Goal: Check status

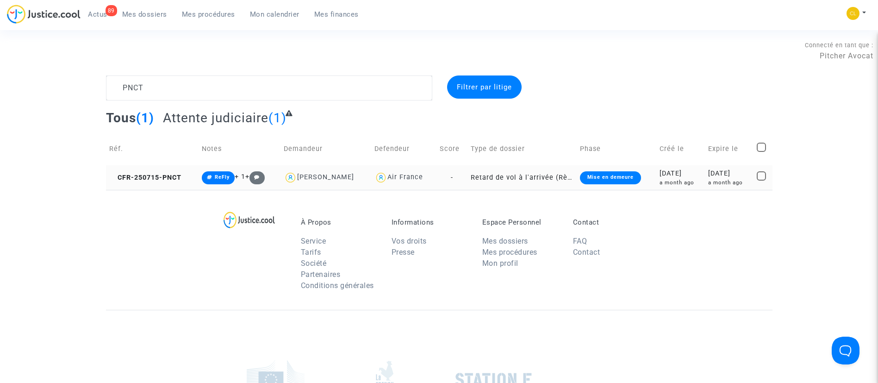
click at [708, 185] on div "a month ago" at bounding box center [729, 183] width 42 height 8
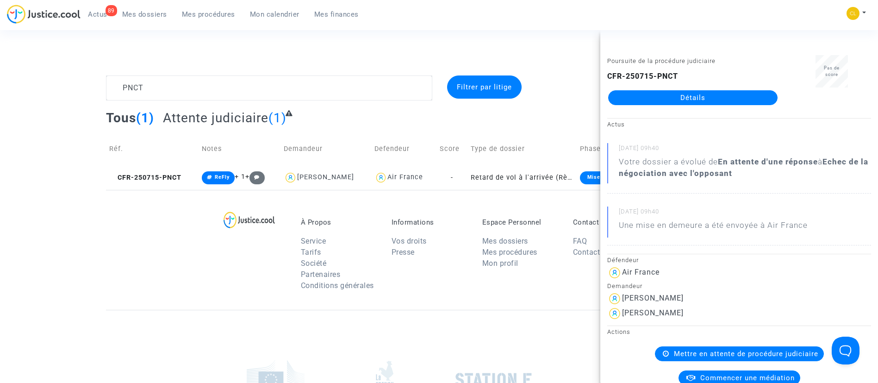
click at [733, 100] on link "Détails" at bounding box center [692, 97] width 169 height 15
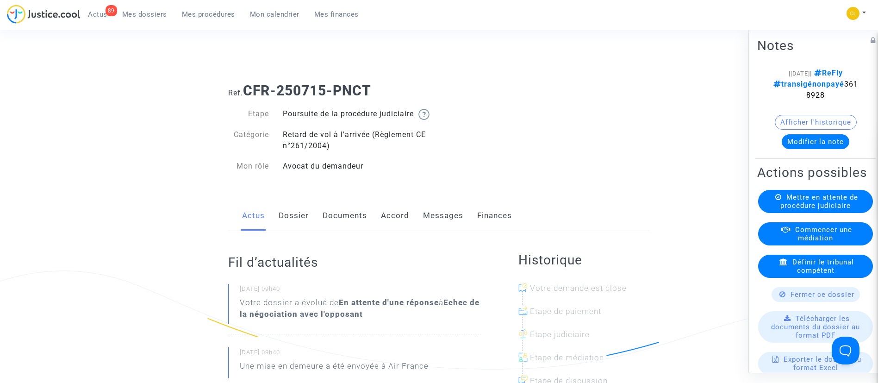
click at [396, 231] on link "Accord" at bounding box center [395, 215] width 28 height 31
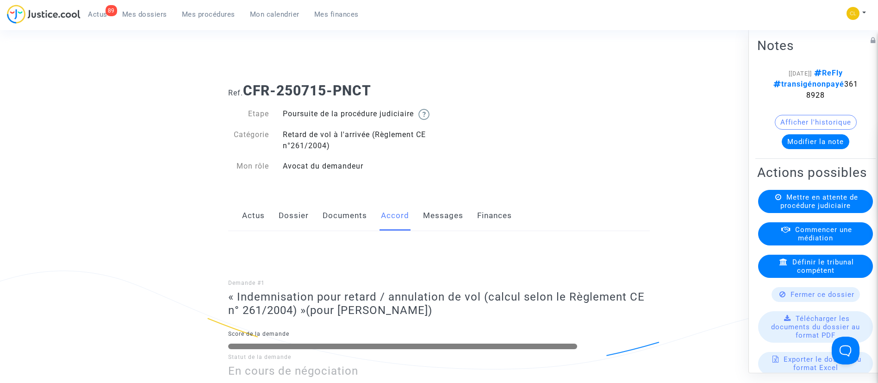
click at [286, 227] on link "Dossier" at bounding box center [294, 215] width 30 height 31
